Goal: Information Seeking & Learning: Find specific fact

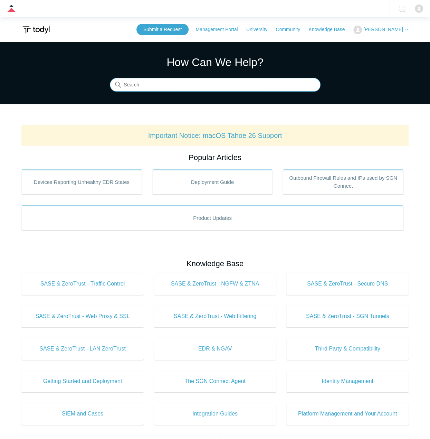
click at [171, 82] on input "Search" at bounding box center [215, 85] width 211 height 14
type input "POPs"
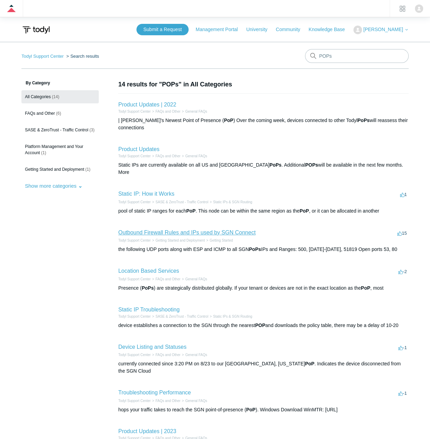
click at [166, 230] on link "Outbound Firewall Rules and IPs used by SGN Connect" at bounding box center [187, 233] width 138 height 6
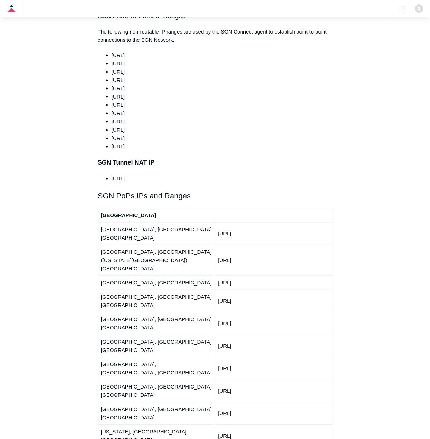
scroll to position [588, 0]
